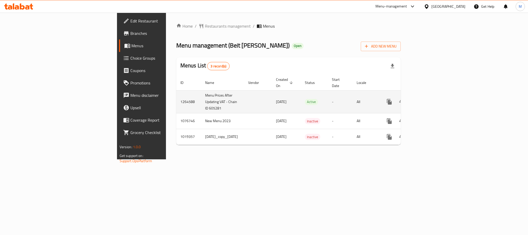
click at [433, 95] on link "enhanced table" at bounding box center [426, 101] width 12 height 12
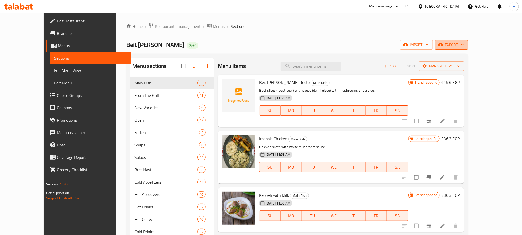
click at [464, 43] on span "export" at bounding box center [451, 45] width 25 height 6
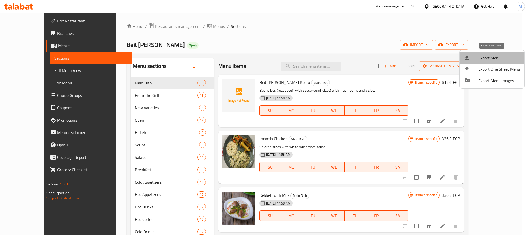
click at [495, 58] on span "Export Menu" at bounding box center [499, 58] width 42 height 6
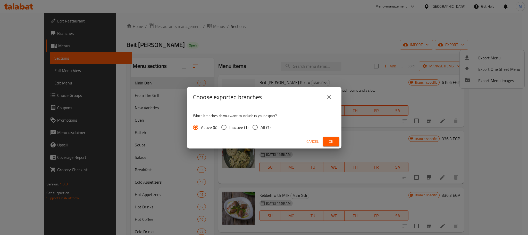
click at [333, 143] on span "Ok" at bounding box center [331, 141] width 8 height 6
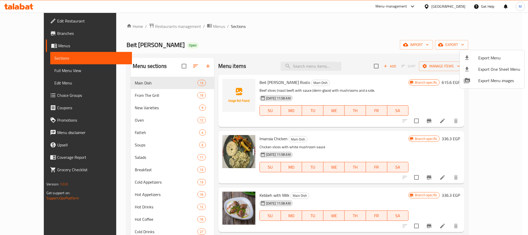
click at [282, 36] on div at bounding box center [264, 117] width 528 height 235
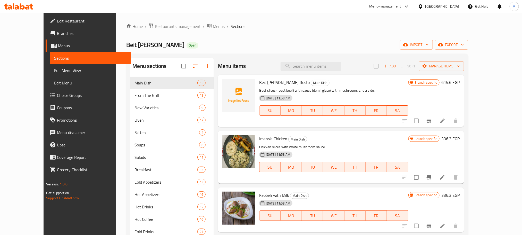
click at [309, 48] on div "Beit [PERSON_NAME] Open import export" at bounding box center [297, 45] width 342 height 10
click at [338, 68] on input "search" at bounding box center [311, 66] width 61 height 9
paste input "فول"
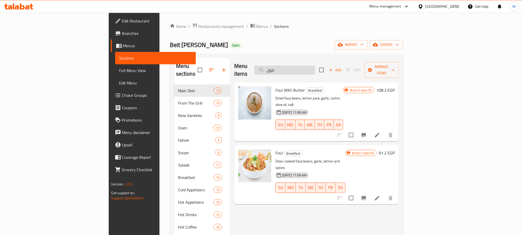
click at [315, 68] on input "فول" at bounding box center [284, 69] width 61 height 9
paste input "بالزبدة"
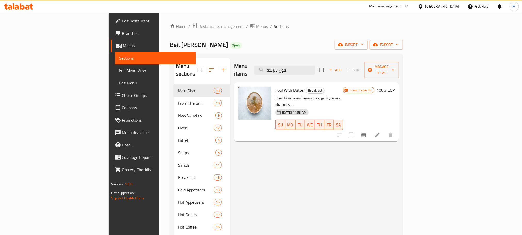
type input "فول بالزبدة"
click at [306, 87] on span "Breakfast" at bounding box center [315, 90] width 18 height 6
copy span "Breakfast"
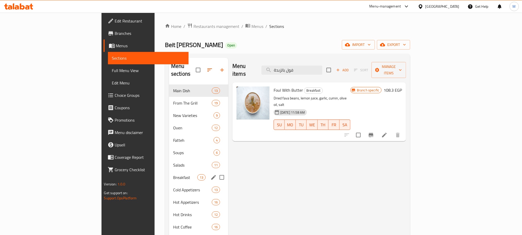
click at [169, 171] on div "Breakfast 13" at bounding box center [198, 177] width 59 height 12
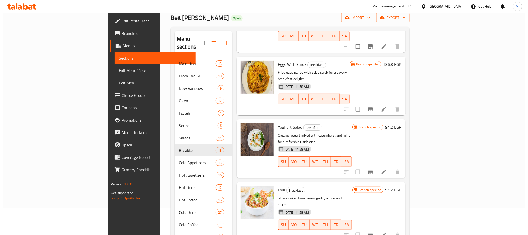
scroll to position [72, 0]
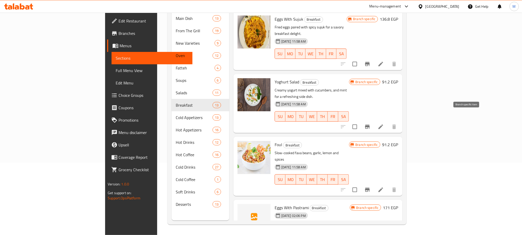
click at [371, 186] on icon "Branch-specific-item" at bounding box center [367, 189] width 6 height 6
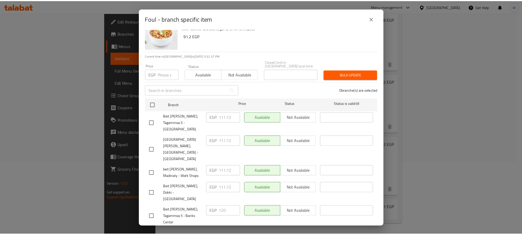
scroll to position [28, 0]
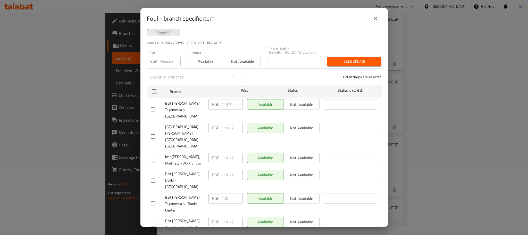
click at [152, 198] on input "checkbox" at bounding box center [153, 203] width 11 height 11
checkbox input "true"
click at [154, 175] on input "checkbox" at bounding box center [153, 180] width 11 height 11
checkbox input "true"
click at [154, 154] on input "checkbox" at bounding box center [153, 159] width 11 height 11
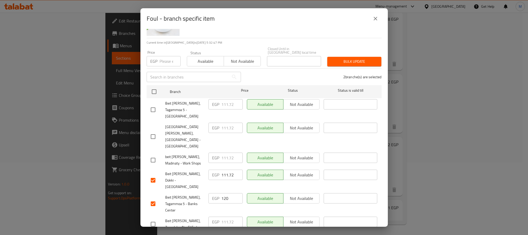
checkbox input "true"
click at [224, 152] on input "111.72" at bounding box center [231, 157] width 21 height 10
paste input "20"
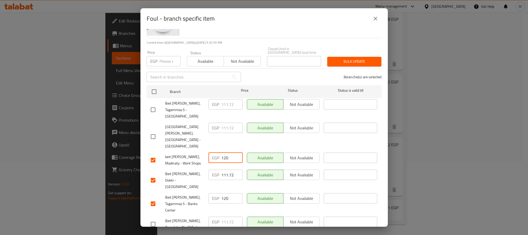
type input "120"
click at [226, 169] on input "111.72" at bounding box center [231, 174] width 21 height 10
paste input "20"
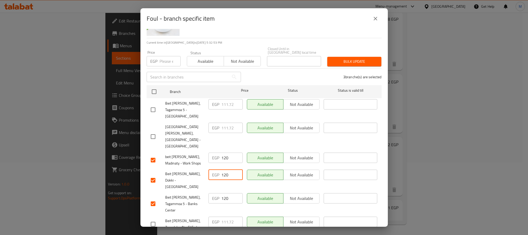
type input "120"
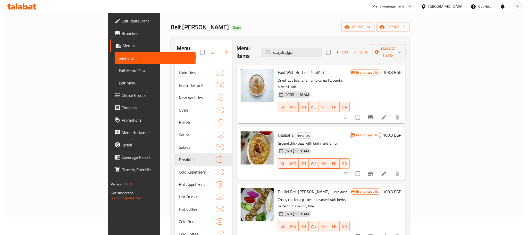
scroll to position [0, 0]
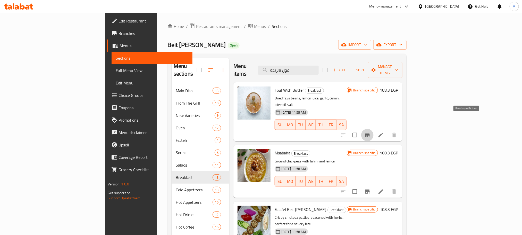
click at [370, 133] on icon "Branch-specific-item" at bounding box center [367, 135] width 5 height 4
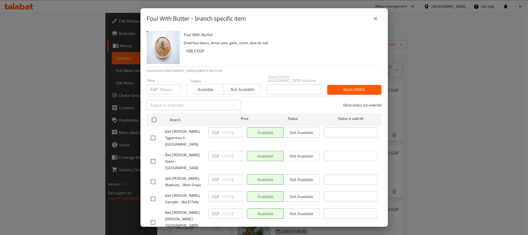
click at [153, 176] on input "checkbox" at bounding box center [153, 181] width 11 height 11
checkbox input "true"
click at [153, 156] on input "checkbox" at bounding box center [153, 161] width 11 height 11
checkbox input "true"
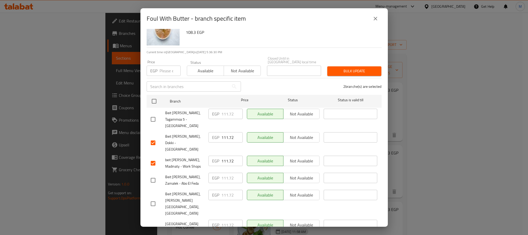
scroll to position [28, 0]
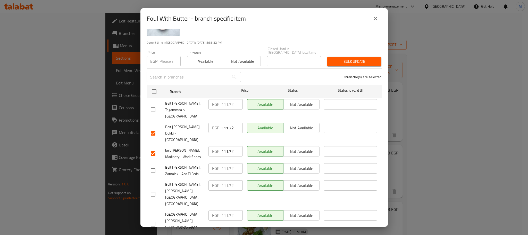
checkbox input "true"
click at [224, 122] on input "111.72" at bounding box center [231, 127] width 21 height 10
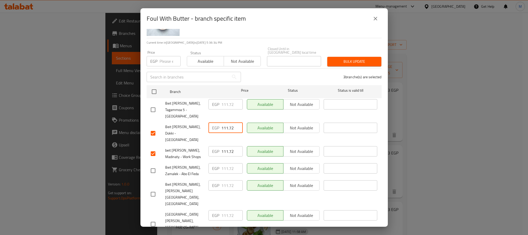
paste input "20"
type input "120"
click at [224, 146] on input "111.72" at bounding box center [231, 151] width 21 height 10
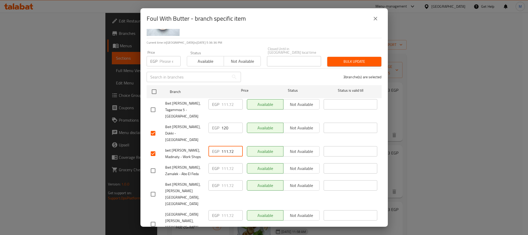
paste input "20"
type input "120"
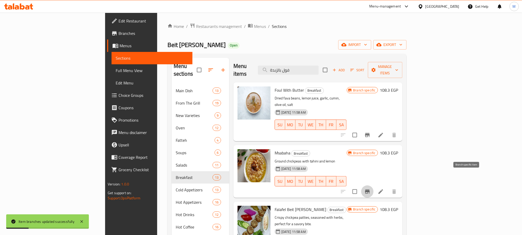
click at [371, 188] on icon "Branch-specific-item" at bounding box center [367, 191] width 6 height 6
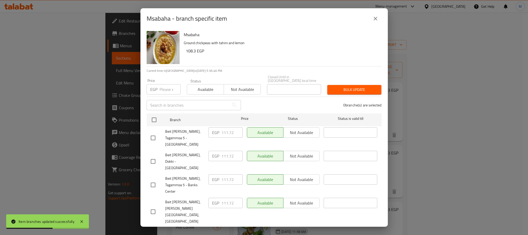
click at [155, 156] on input "checkbox" at bounding box center [153, 161] width 11 height 11
checkbox input "true"
click at [152, 179] on input "checkbox" at bounding box center [153, 184] width 11 height 11
checkbox input "true"
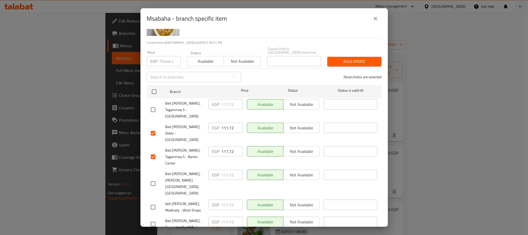
click at [152, 201] on input "checkbox" at bounding box center [153, 206] width 11 height 11
checkbox input "true"
click at [226, 122] on input "111.72" at bounding box center [231, 127] width 21 height 10
paste input "20"
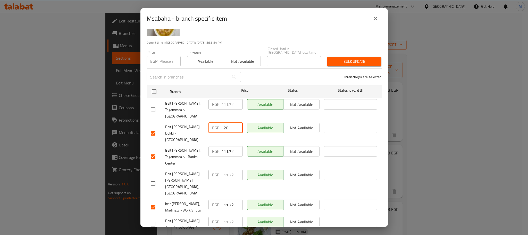
type input "120"
click at [226, 146] on input "111.72" at bounding box center [231, 151] width 21 height 10
paste input "20"
type input "120"
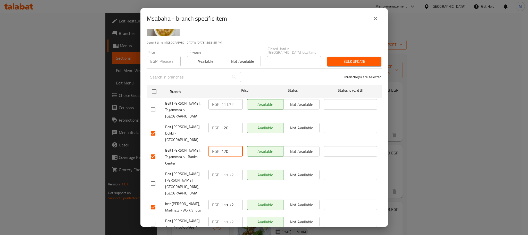
click at [223, 199] on input "111.72" at bounding box center [231, 204] width 21 height 10
paste input "20"
type input "120"
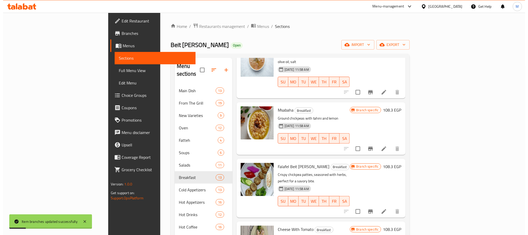
scroll to position [77, 0]
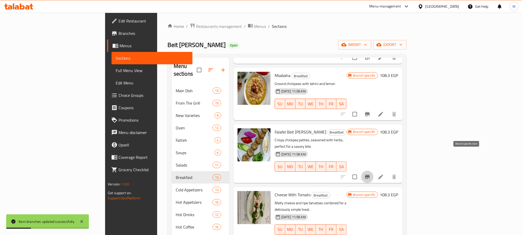
click at [370, 175] on icon "Branch-specific-item" at bounding box center [367, 177] width 5 height 4
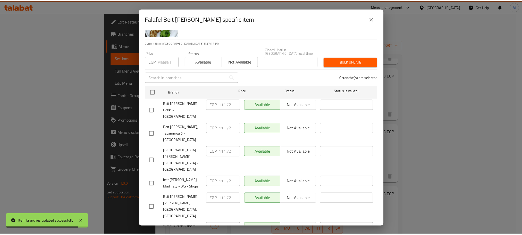
scroll to position [28, 0]
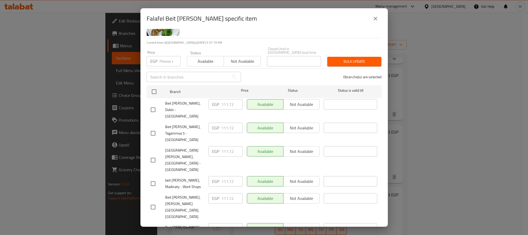
checkbox input "true"
click at [155, 178] on input "checkbox" at bounding box center [153, 183] width 11 height 11
checkbox input "true"
click at [154, 104] on input "checkbox" at bounding box center [153, 109] width 11 height 11
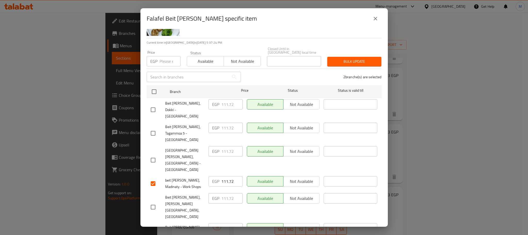
checkbox input "true"
click at [224, 105] on input "111.72" at bounding box center [231, 104] width 21 height 10
paste input "20"
type input "120"
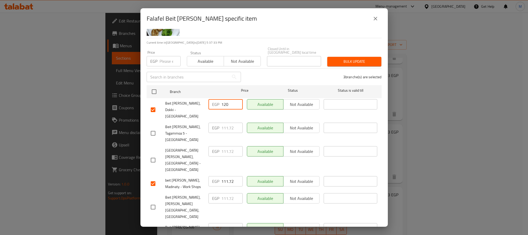
click at [227, 176] on input "111.72" at bounding box center [231, 181] width 21 height 10
paste input "20"
type input "120"
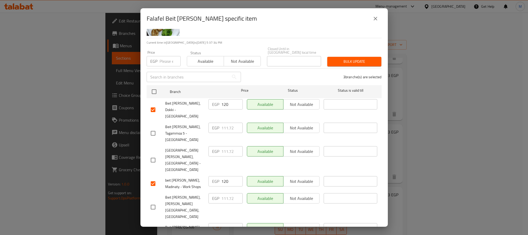
paste input "20"
type input "120"
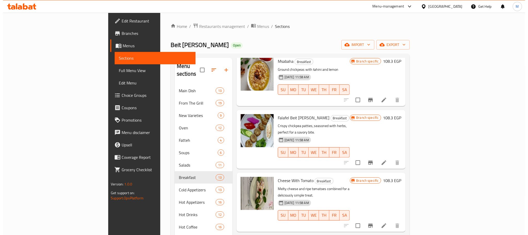
scroll to position [116, 0]
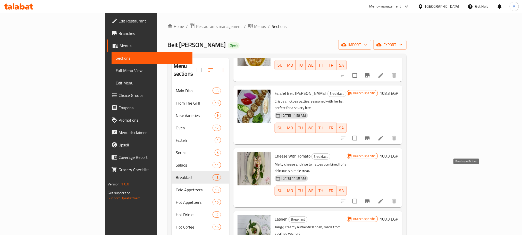
click at [371, 198] on icon "Branch-specific-item" at bounding box center [367, 201] width 6 height 6
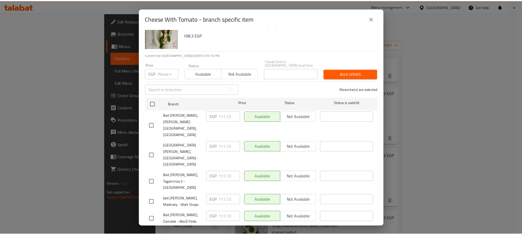
scroll to position [28, 0]
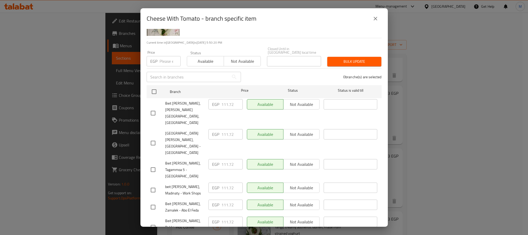
click at [153, 164] on input "checkbox" at bounding box center [153, 169] width 11 height 11
checkbox input "true"
click at [154, 221] on input "checkbox" at bounding box center [153, 226] width 11 height 11
checkbox input "true"
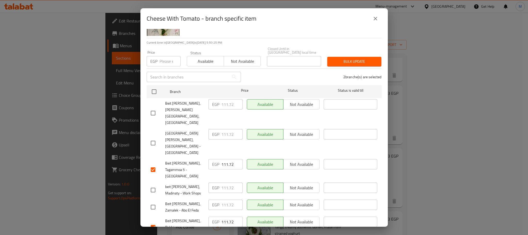
checkbox input "true"
paste input "20"
type input "120"
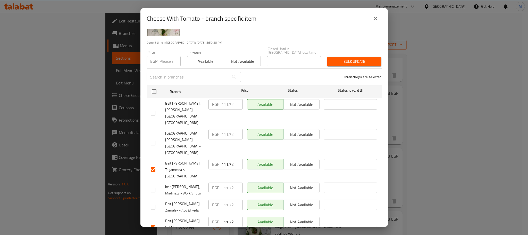
click at [227, 216] on input "111.72" at bounding box center [231, 221] width 21 height 10
paste input "20"
type input "120"
click at [223, 159] on input "111.72" at bounding box center [231, 164] width 21 height 10
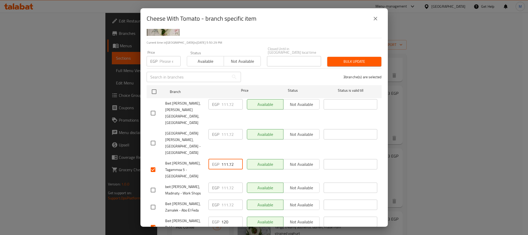
click at [223, 159] on input "111.72" at bounding box center [231, 164] width 21 height 10
paste input "20"
type input "120"
click at [153, 164] on input "checkbox" at bounding box center [153, 169] width 11 height 11
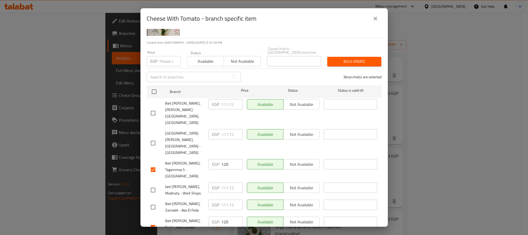
checkbox input "false"
click at [154, 184] on input "checkbox" at bounding box center [153, 189] width 11 height 11
checkbox input "true"
click at [225, 182] on input "111.72" at bounding box center [231, 187] width 21 height 10
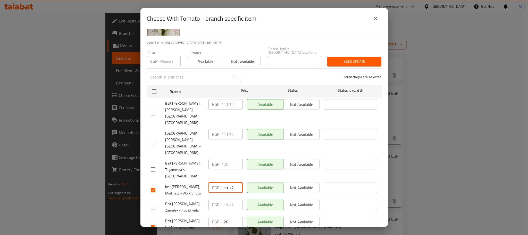
paste input "20"
type input "120"
